Goal: Task Accomplishment & Management: Complete application form

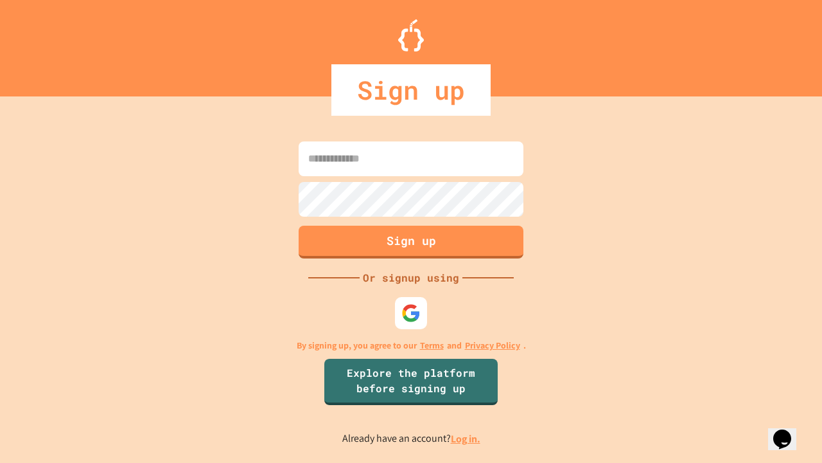
click at [466, 438] on link "Log in." at bounding box center [466, 438] width 30 height 13
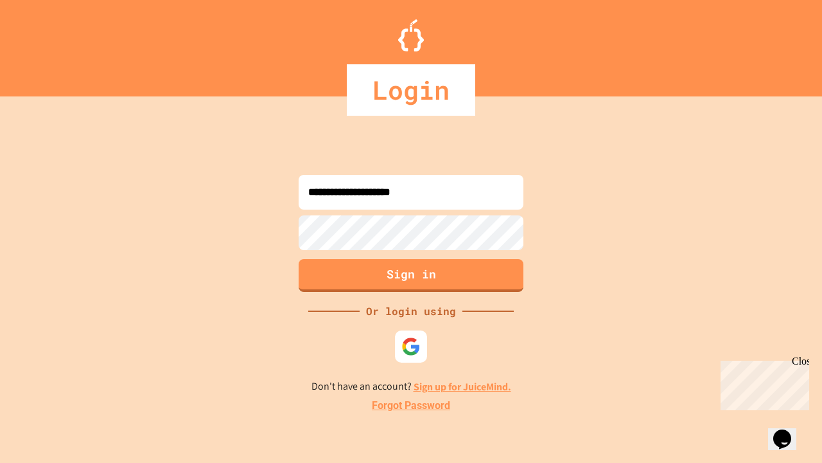
type input "**********"
